Goal: Check status: Check status

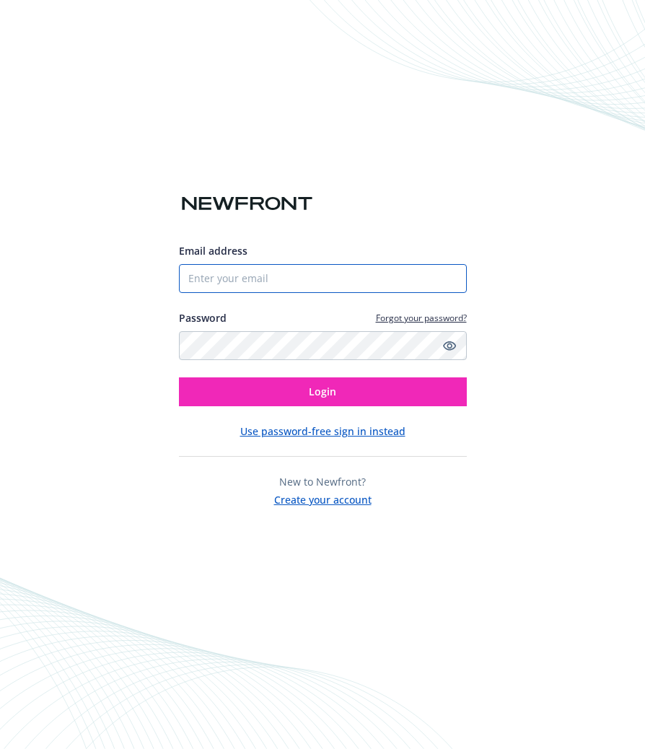
click at [409, 282] on input "Email address" at bounding box center [323, 278] width 288 height 29
click at [0, 748] on com-1password-button at bounding box center [0, 749] width 0 height 0
type input "[PERSON_NAME][EMAIL_ADDRESS][PERSON_NAME]"
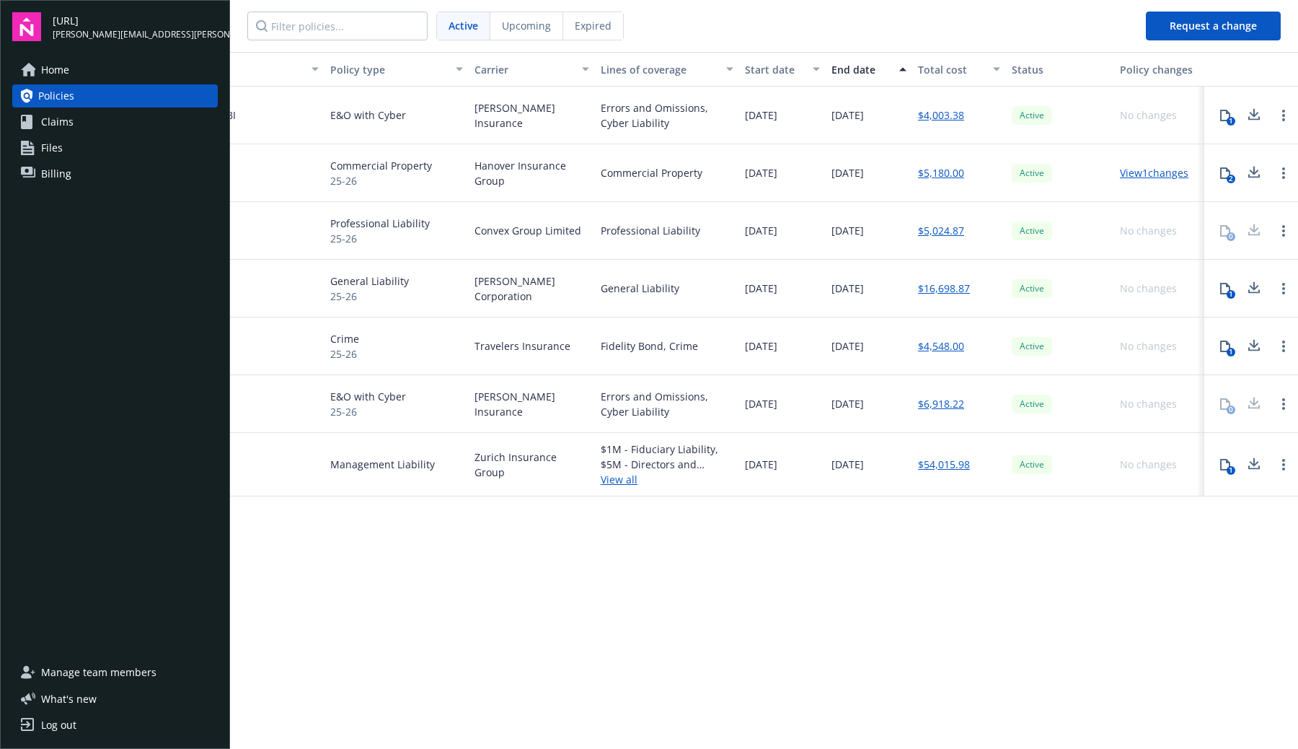
scroll to position [0, 122]
